Goal: Task Accomplishment & Management: Manage account settings

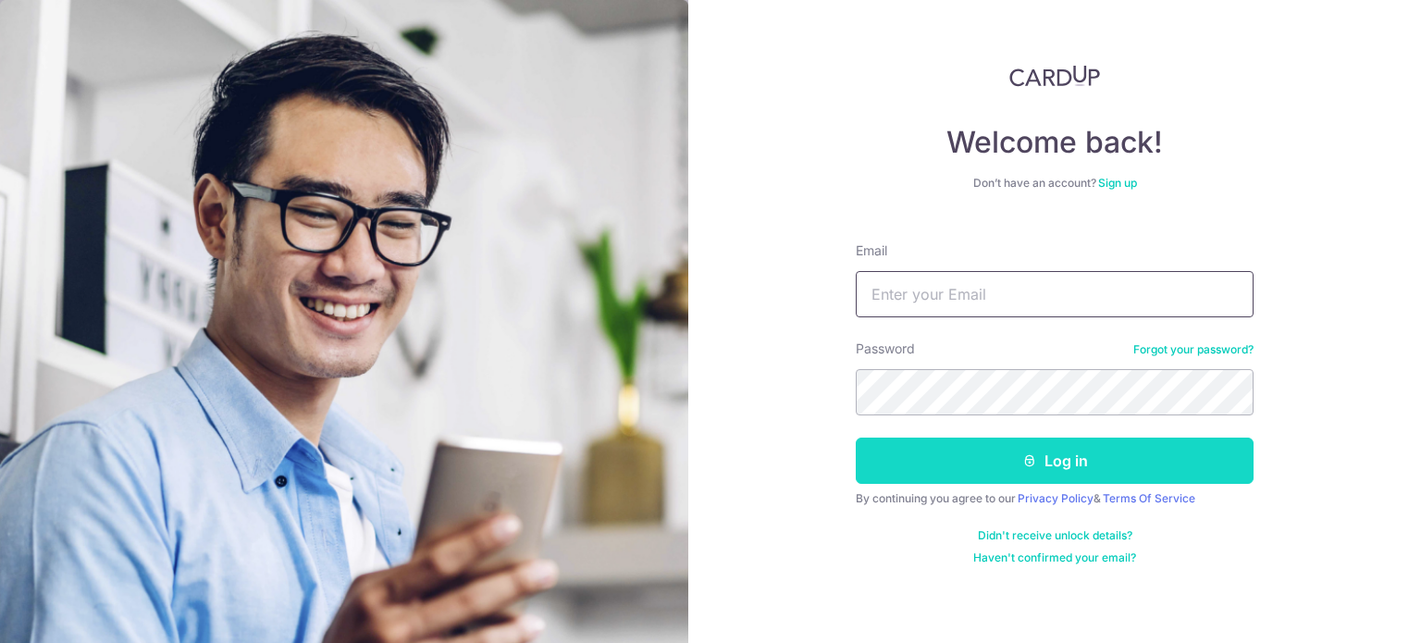
type input "[EMAIL_ADDRESS][DOMAIN_NAME]"
click at [1020, 474] on button "Log in" at bounding box center [1055, 460] width 398 height 46
